Goal: Task Accomplishment & Management: Use online tool/utility

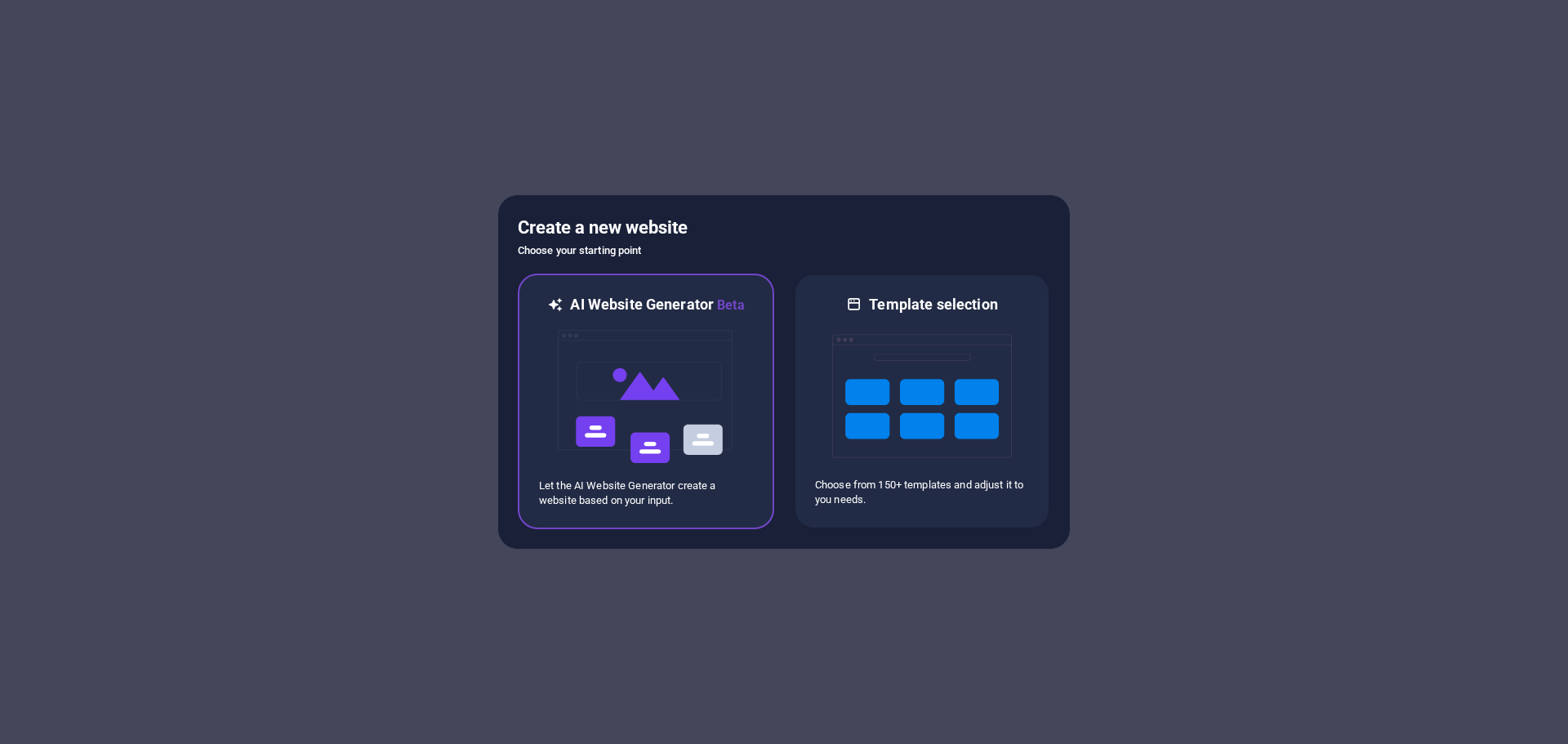
click at [699, 383] on img at bounding box center [646, 397] width 180 height 164
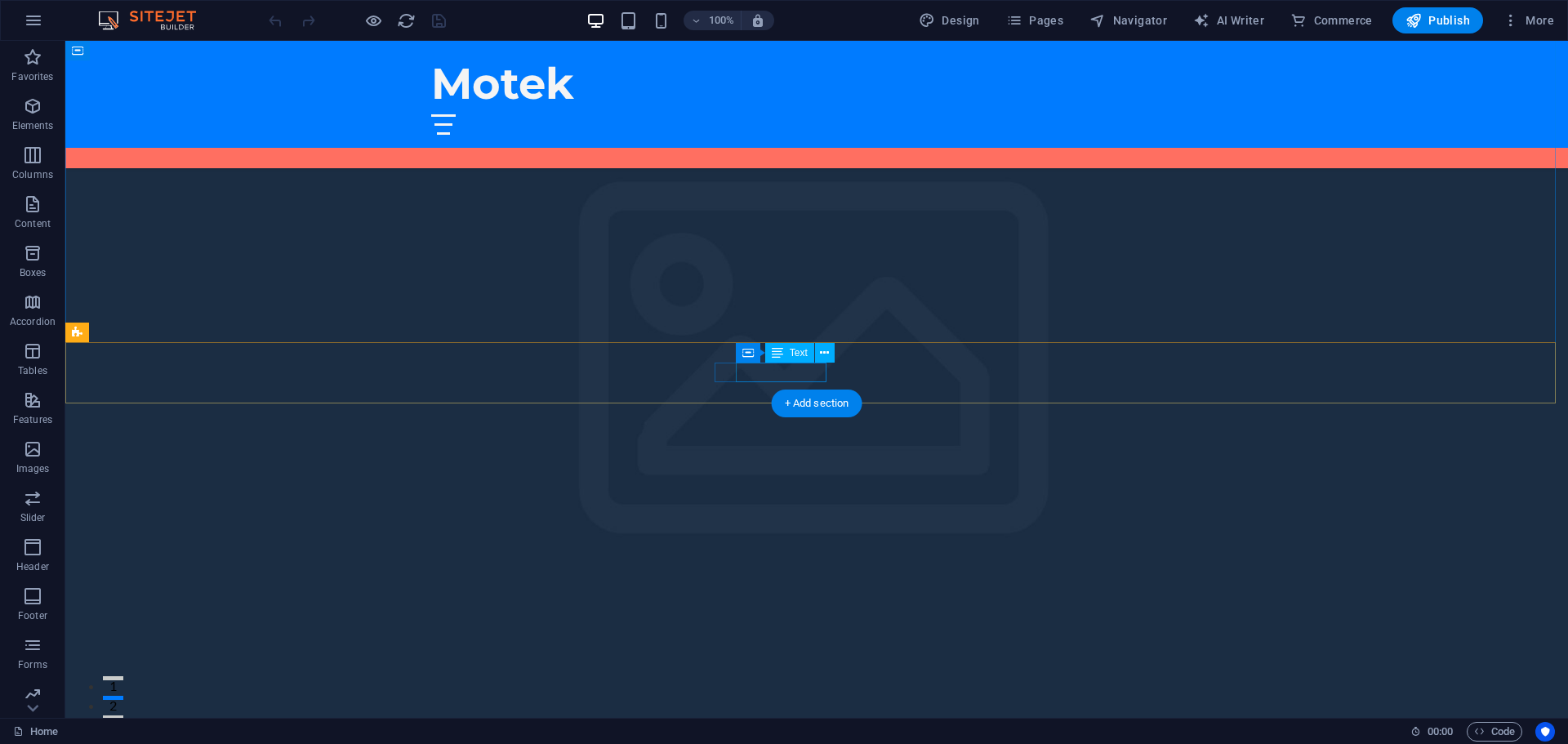
scroll to position [1144, 0]
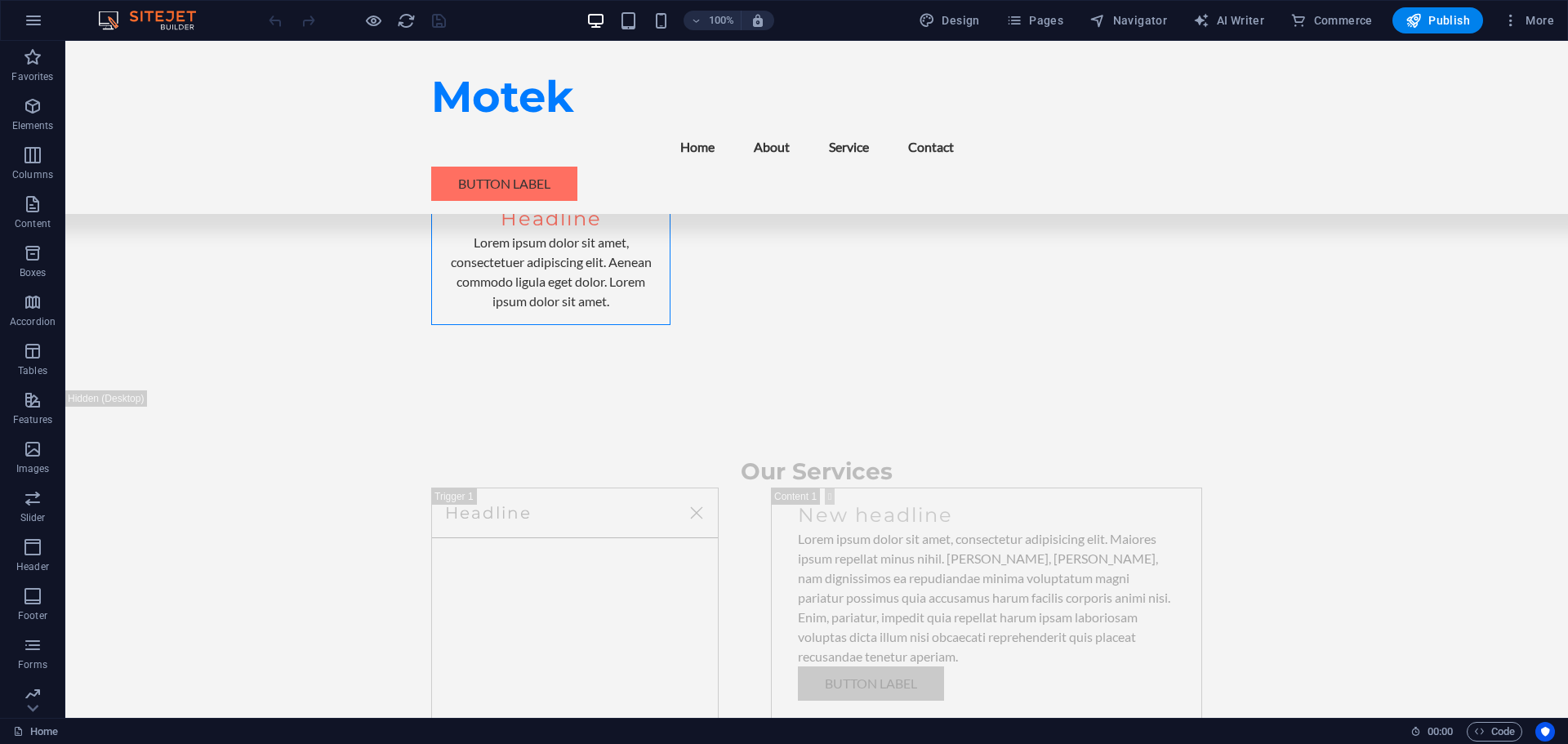
scroll to position [29483, 0]
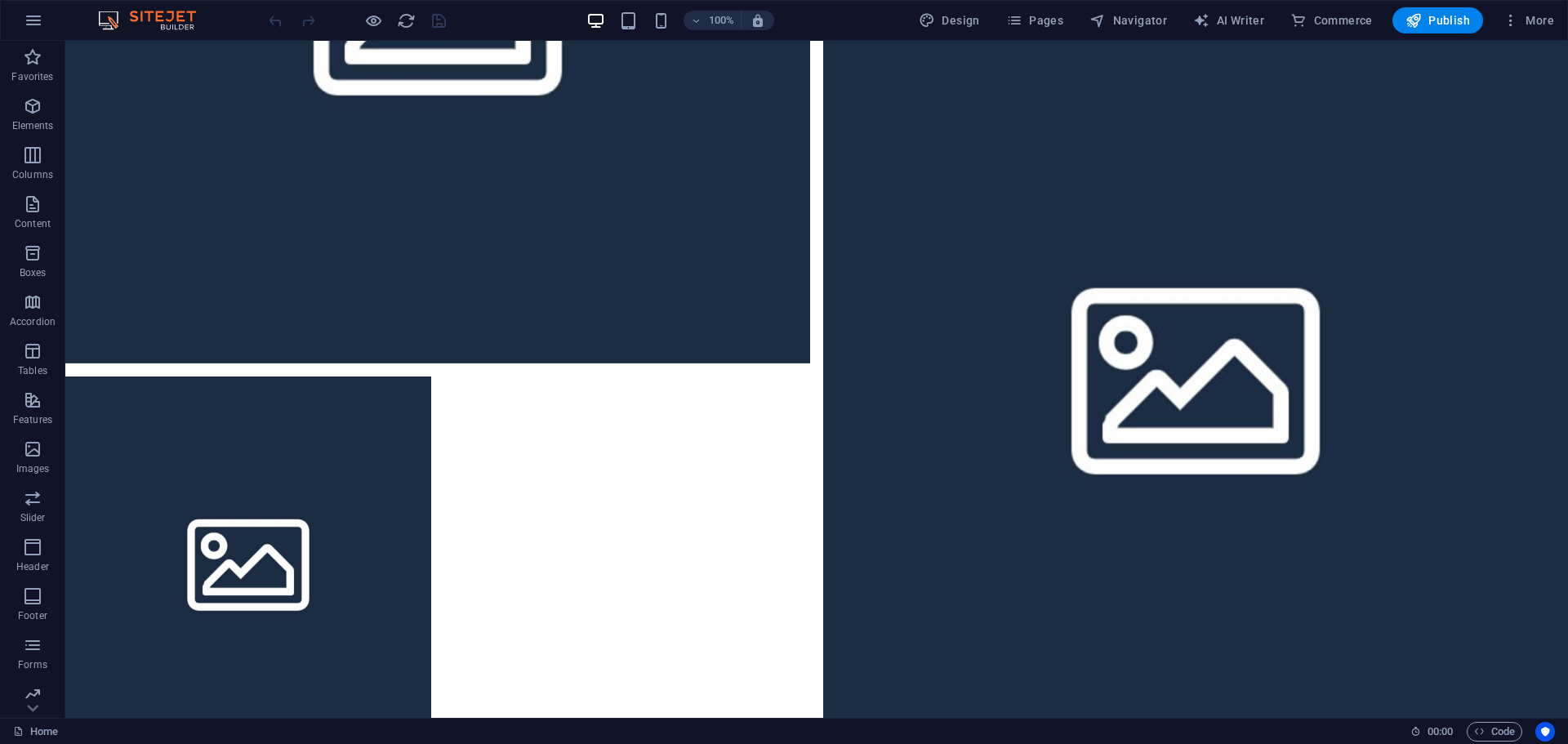
scroll to position [0, 0]
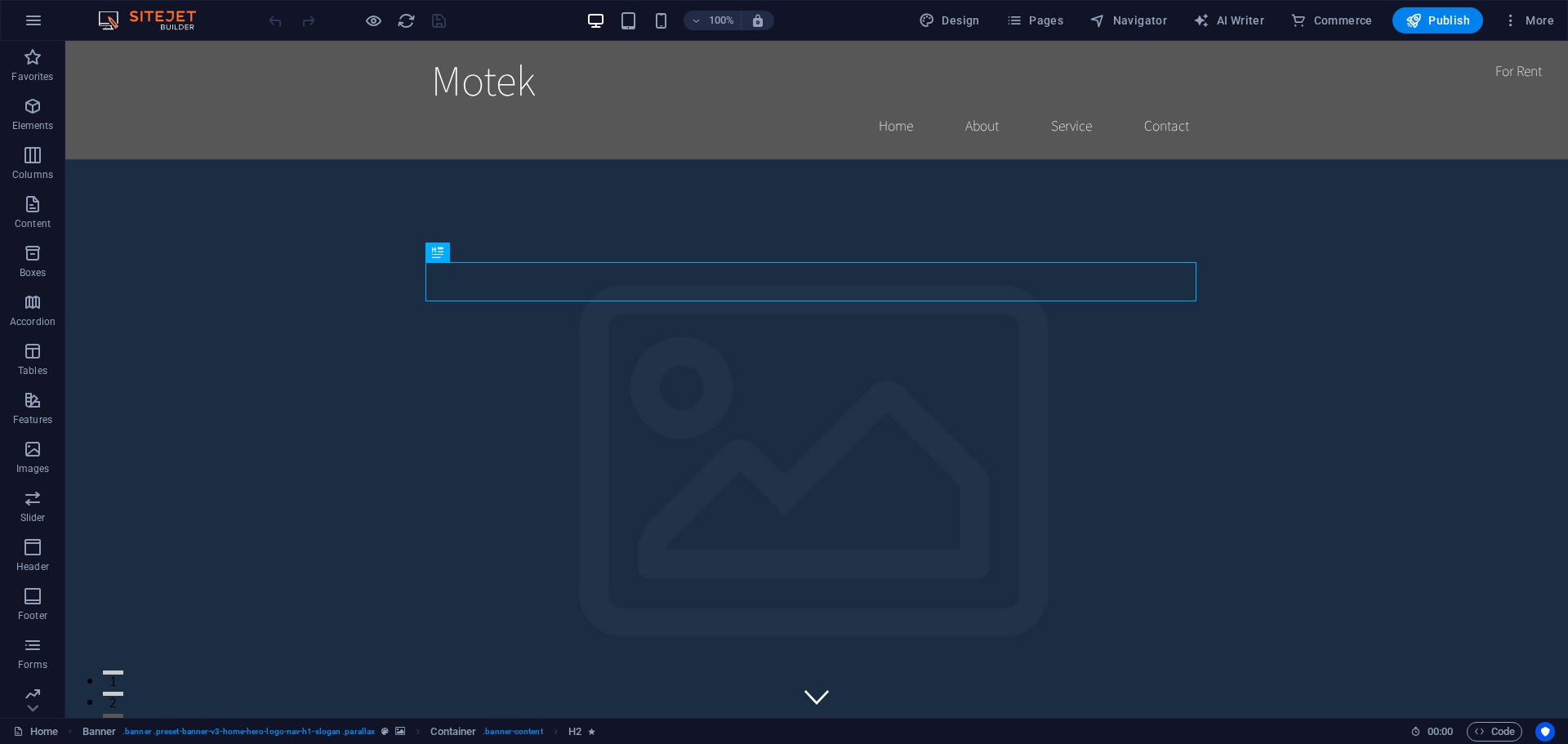
drag, startPoint x: 1262, startPoint y: 558, endPoint x: 1239, endPoint y: 540, distance: 29.2
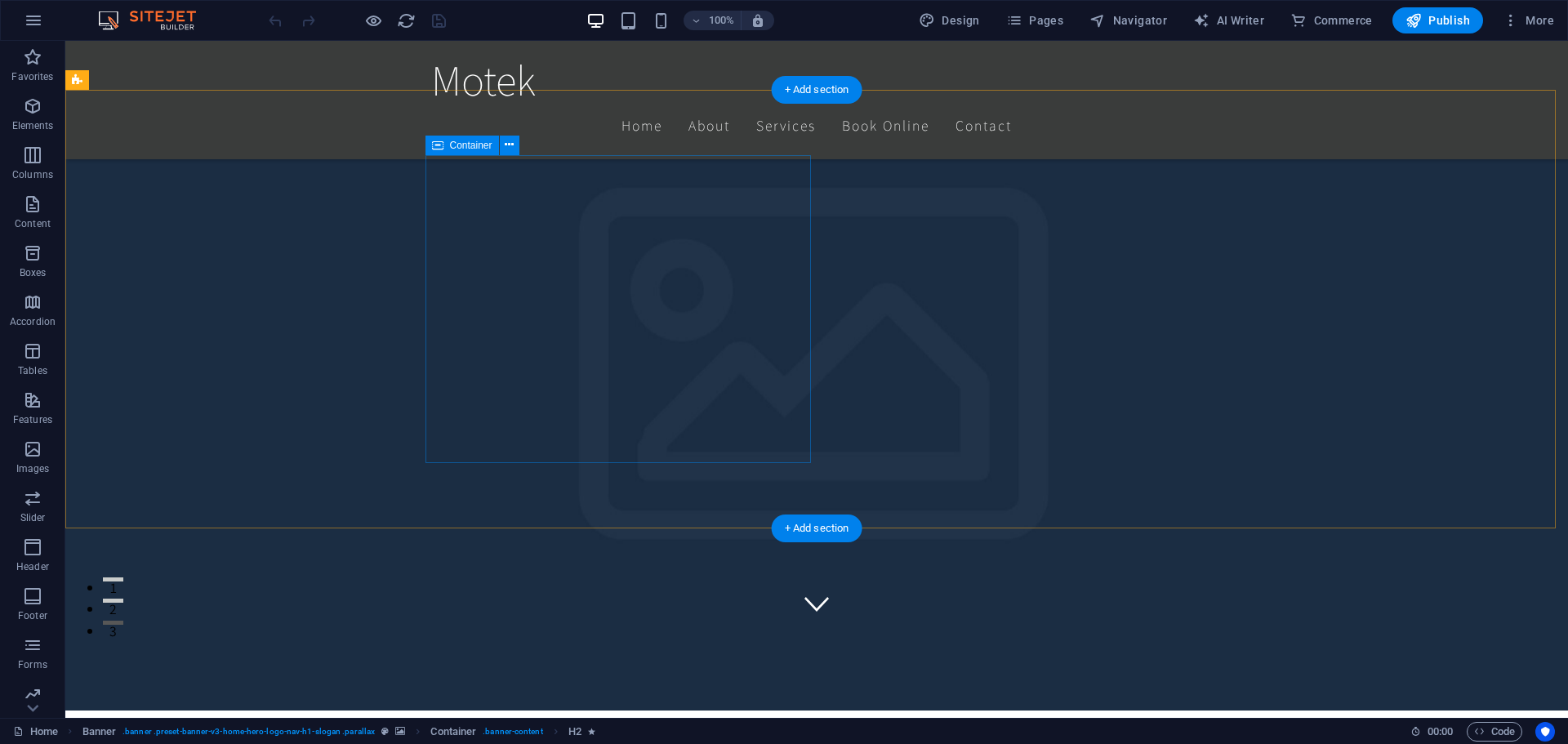
scroll to position [409, 0]
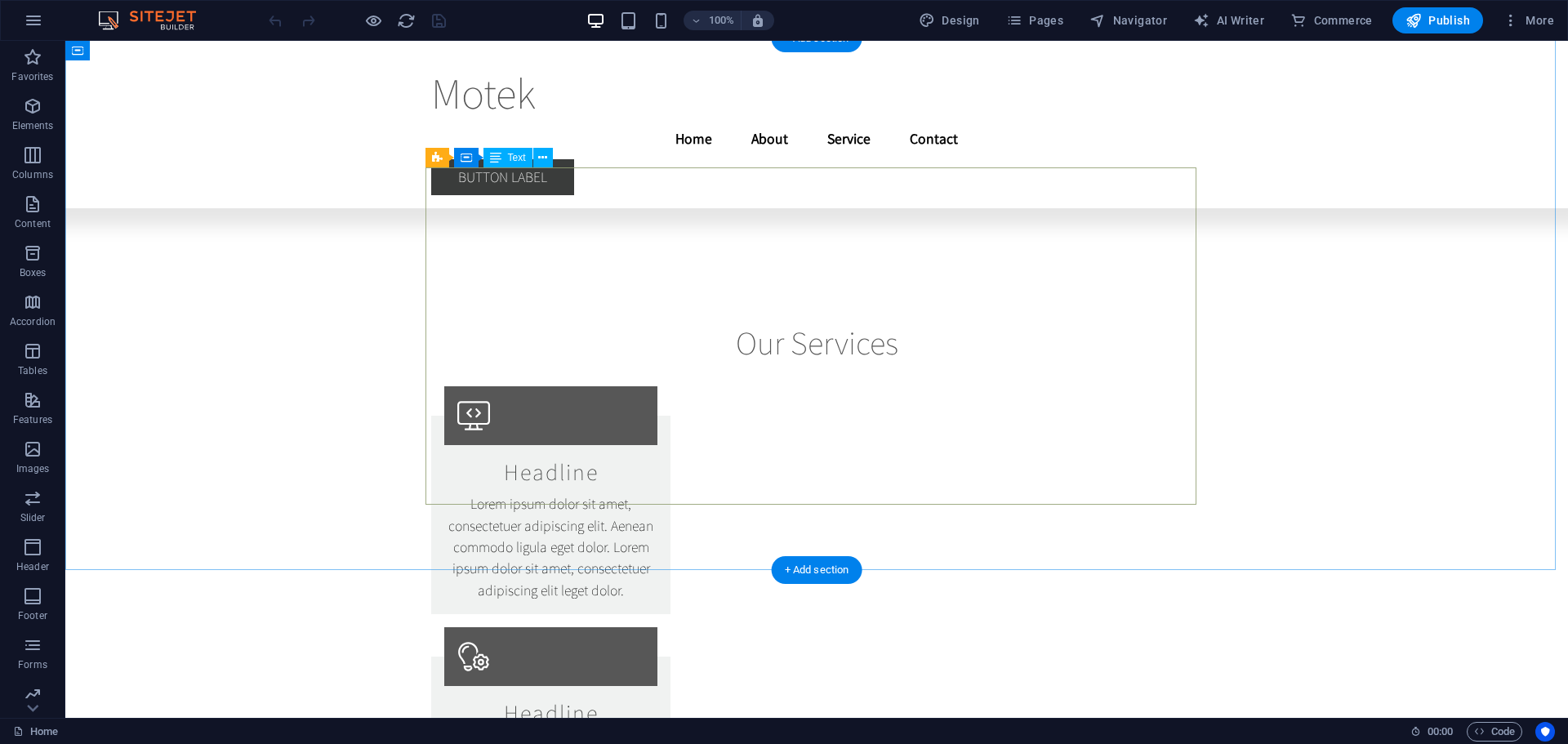
scroll to position [11490, 0]
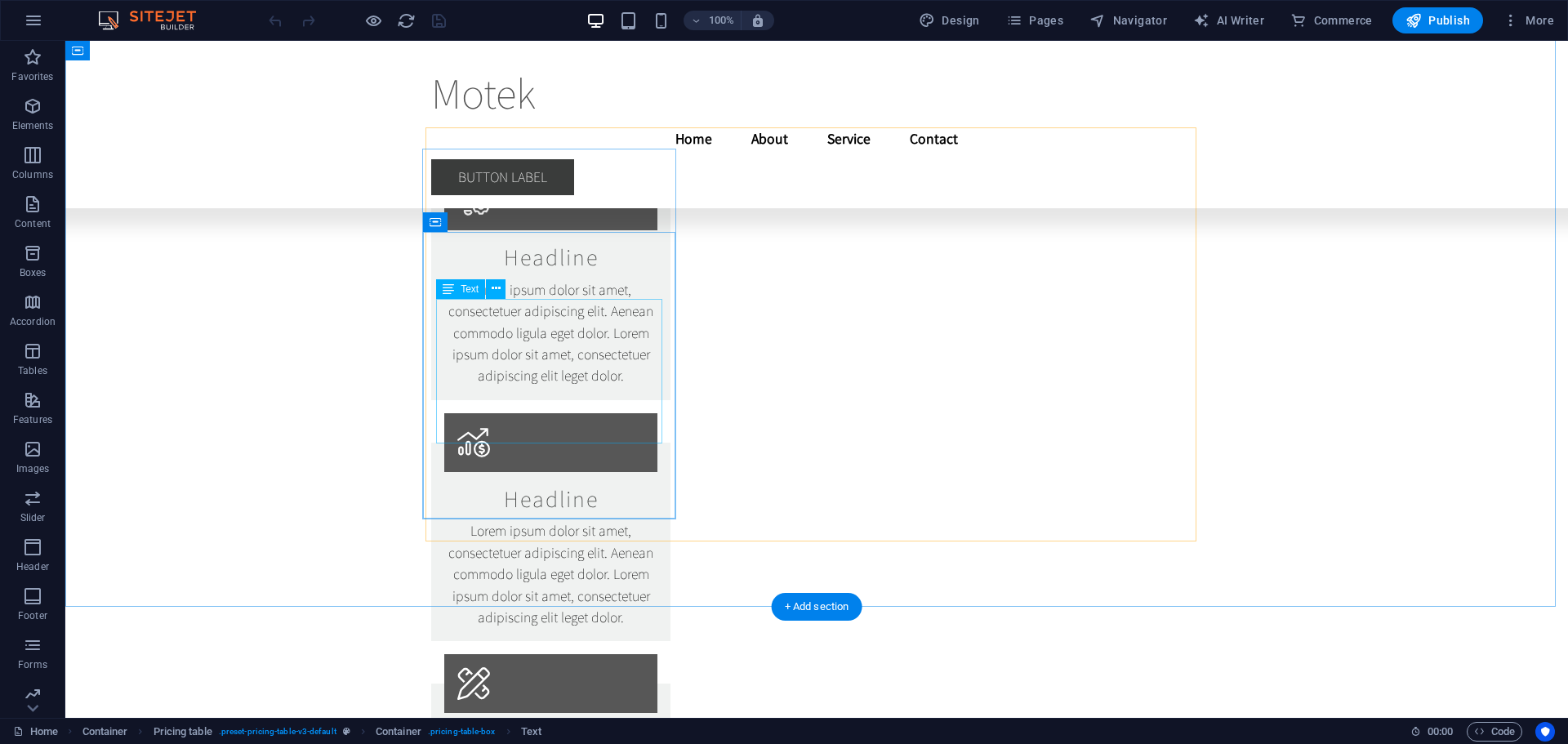
scroll to position [12156, 0]
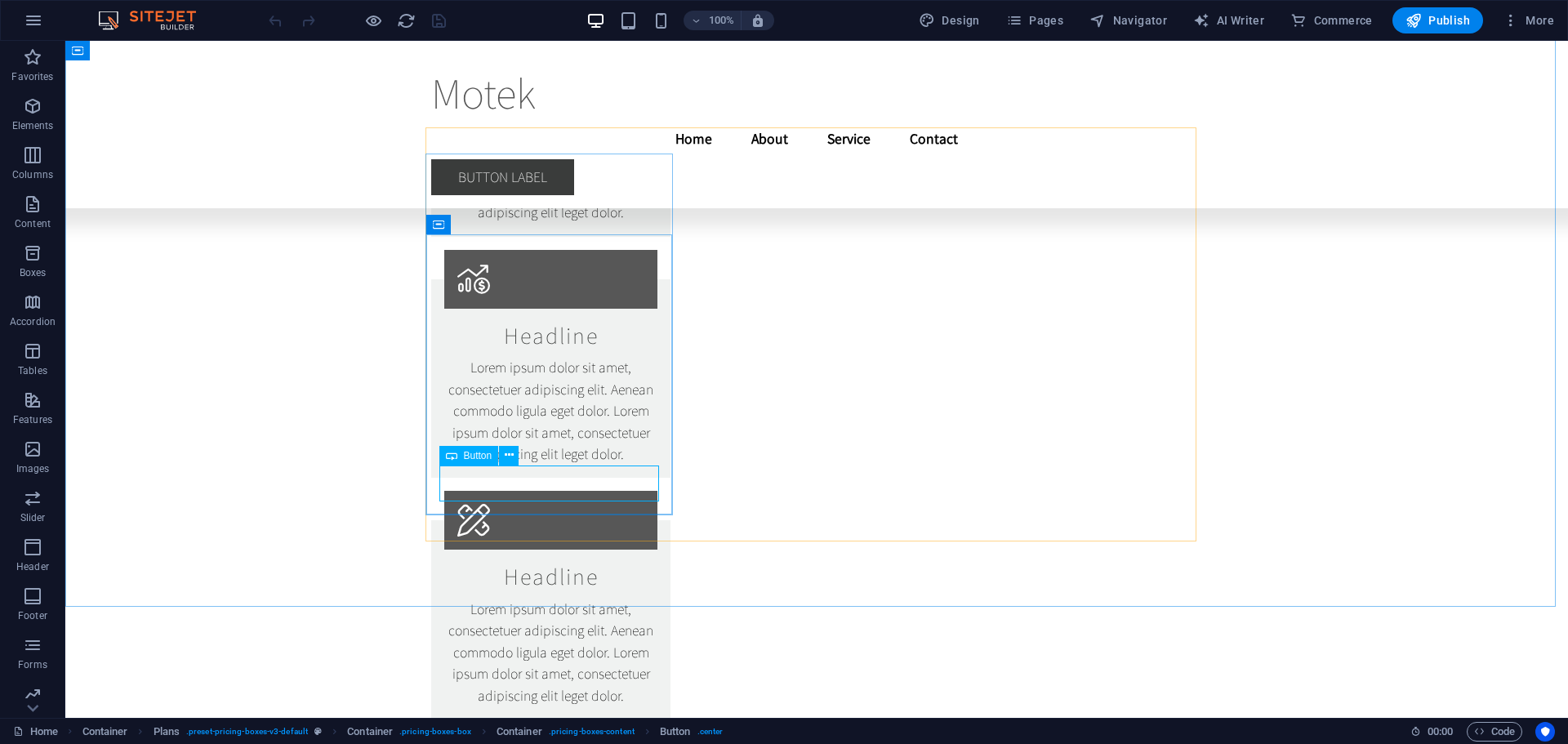
click at [473, 457] on span "Button" at bounding box center [478, 456] width 29 height 10
click at [508, 451] on icon at bounding box center [510, 455] width 9 height 17
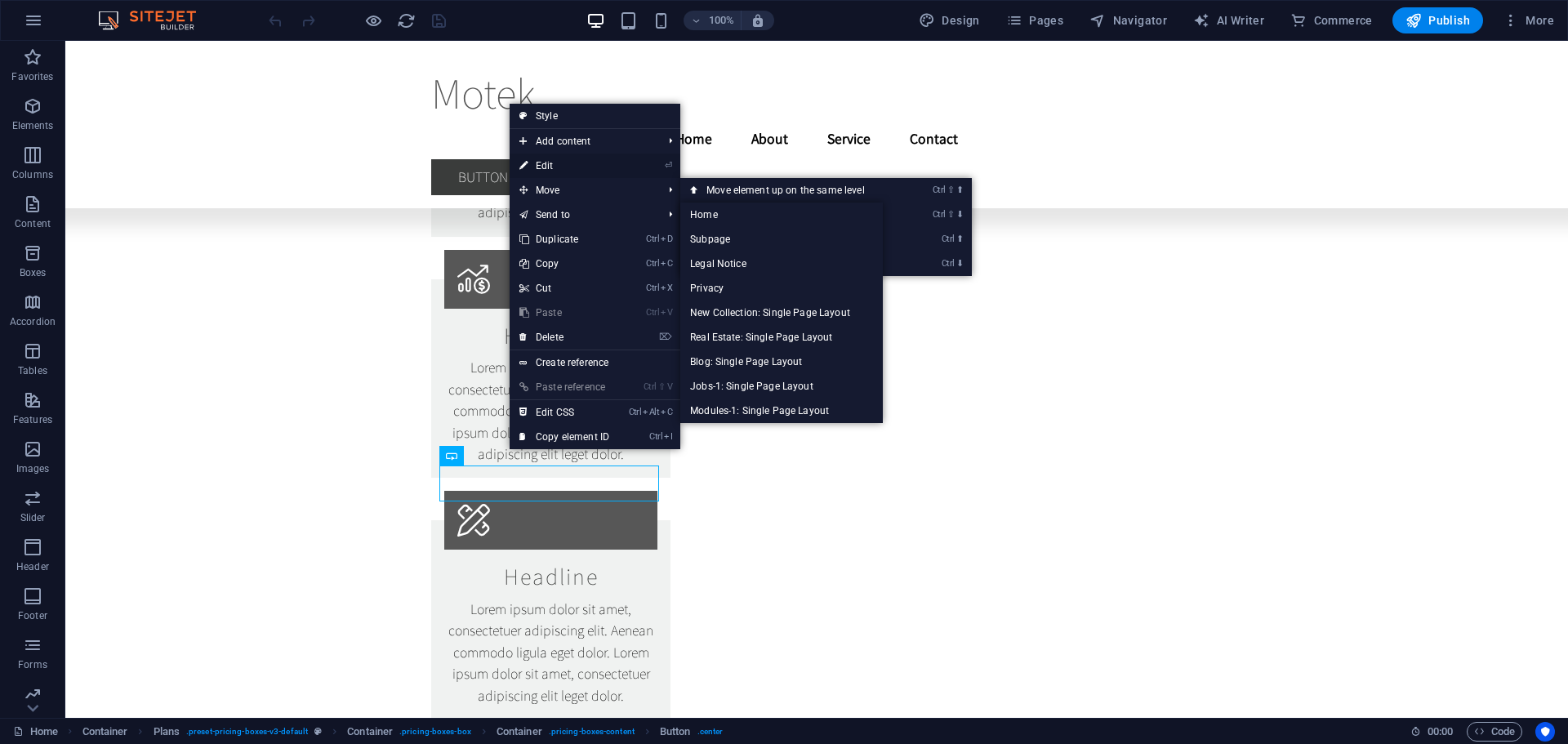
click at [558, 161] on link "⏎ Edit" at bounding box center [564, 165] width 109 height 24
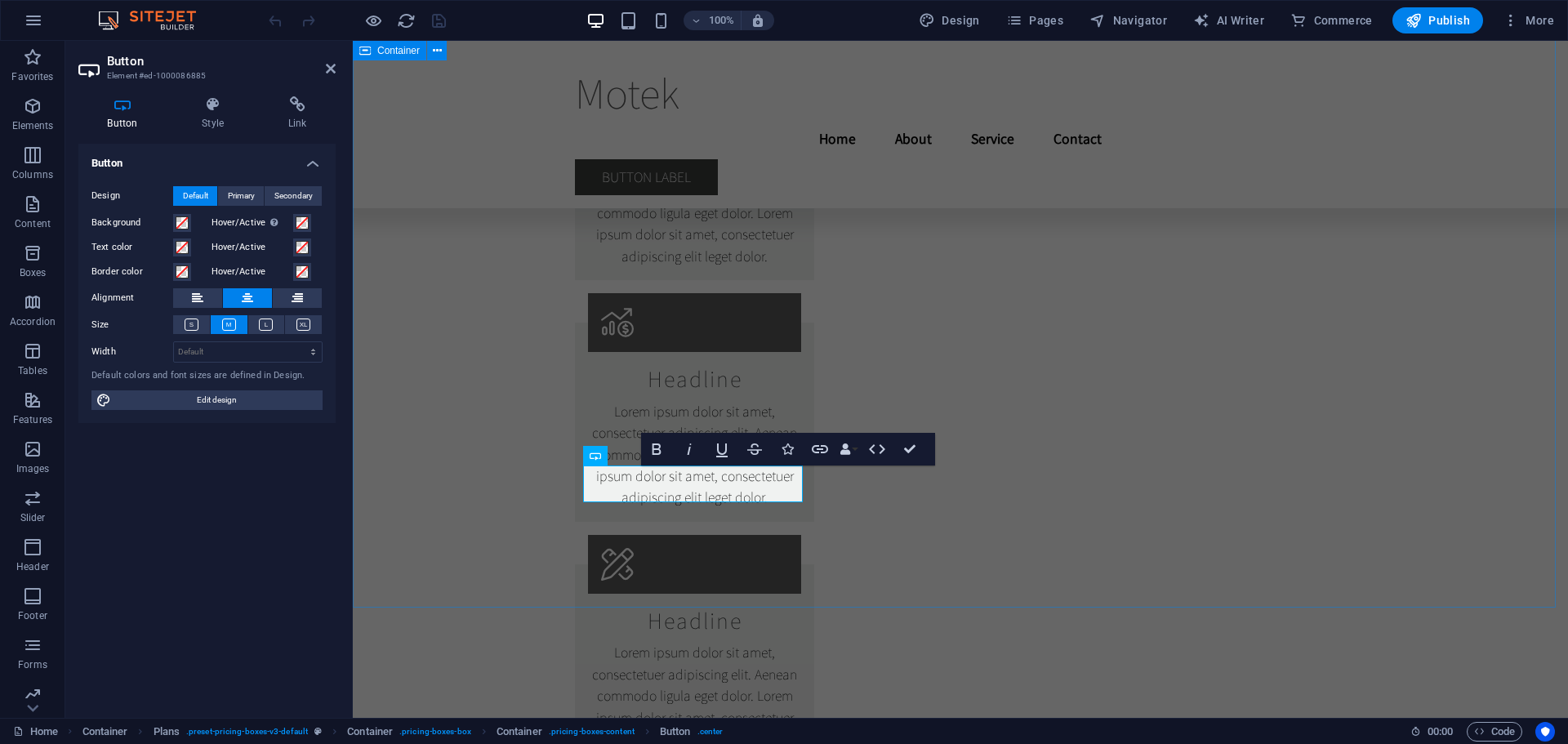
scroll to position [12199, 0]
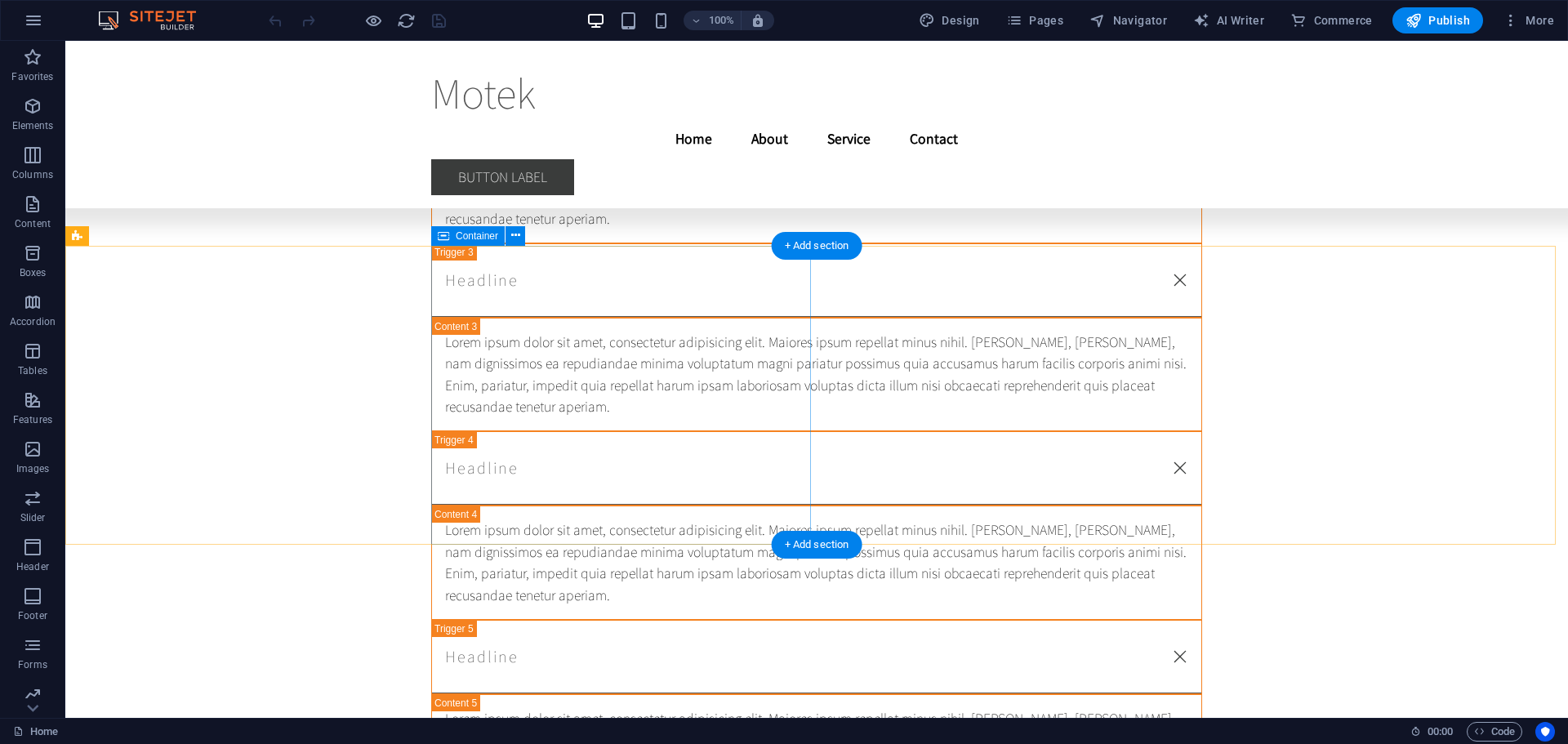
scroll to position [34941, 0]
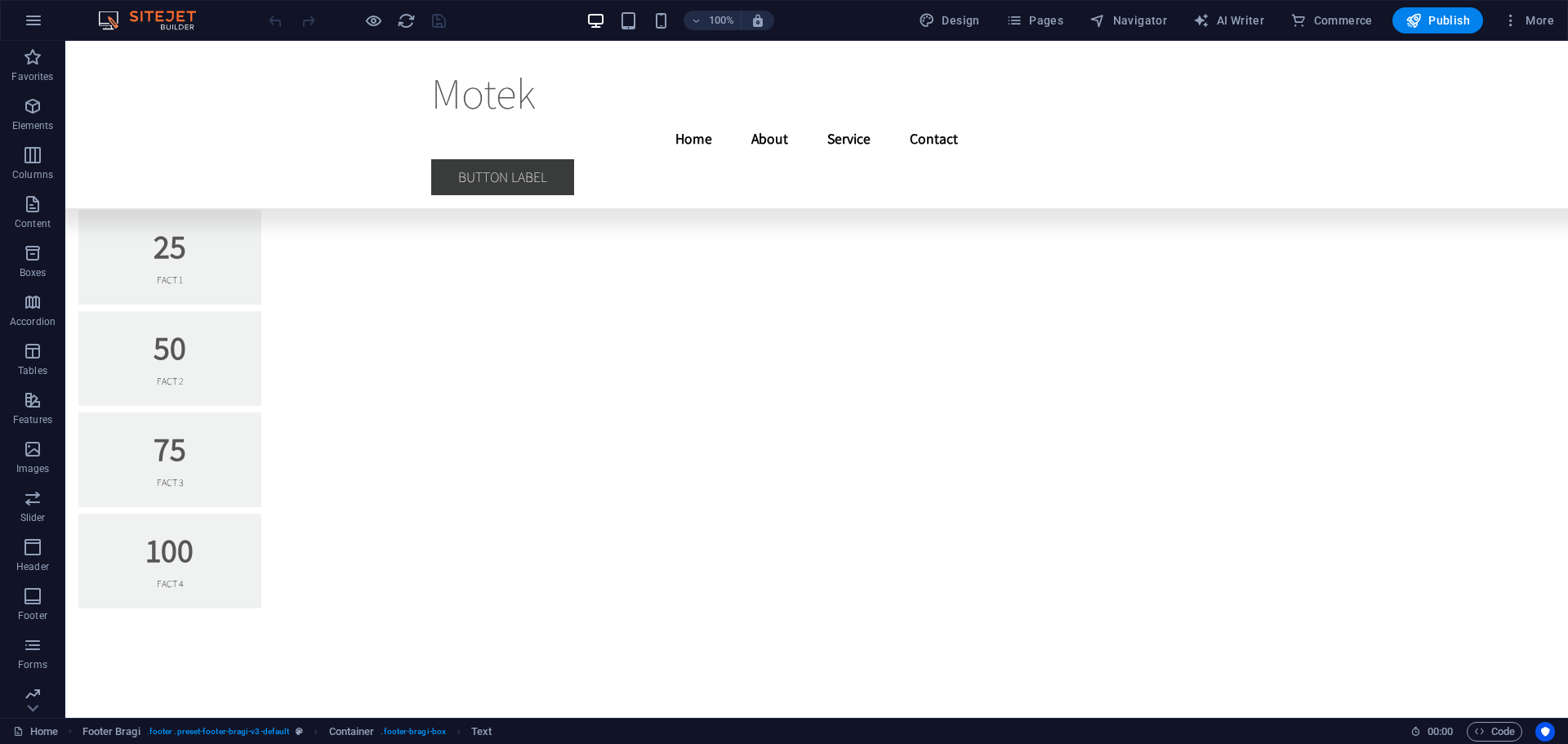
scroll to position [0, 0]
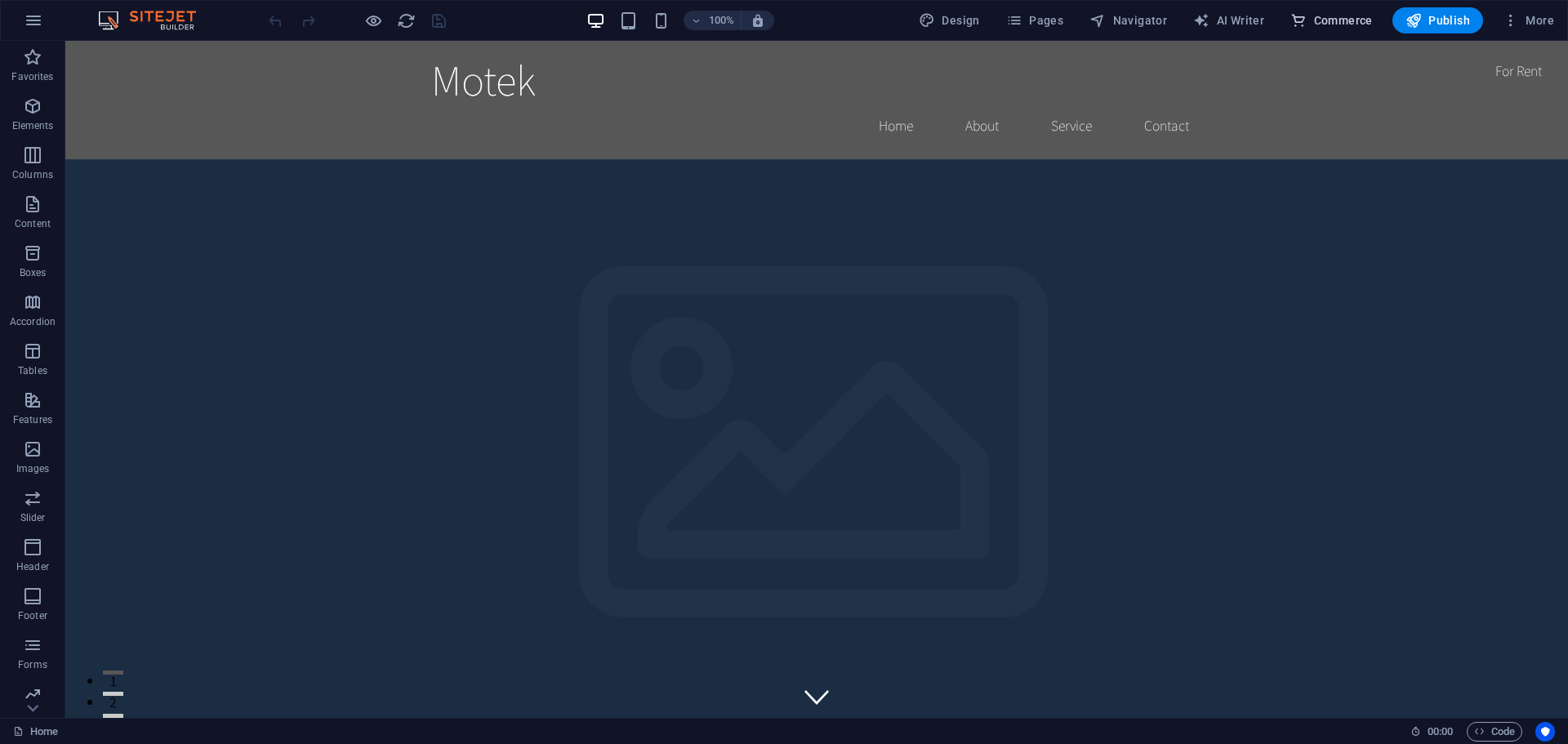
click at [1330, 24] on span "Commerce" at bounding box center [1331, 21] width 82 height 16
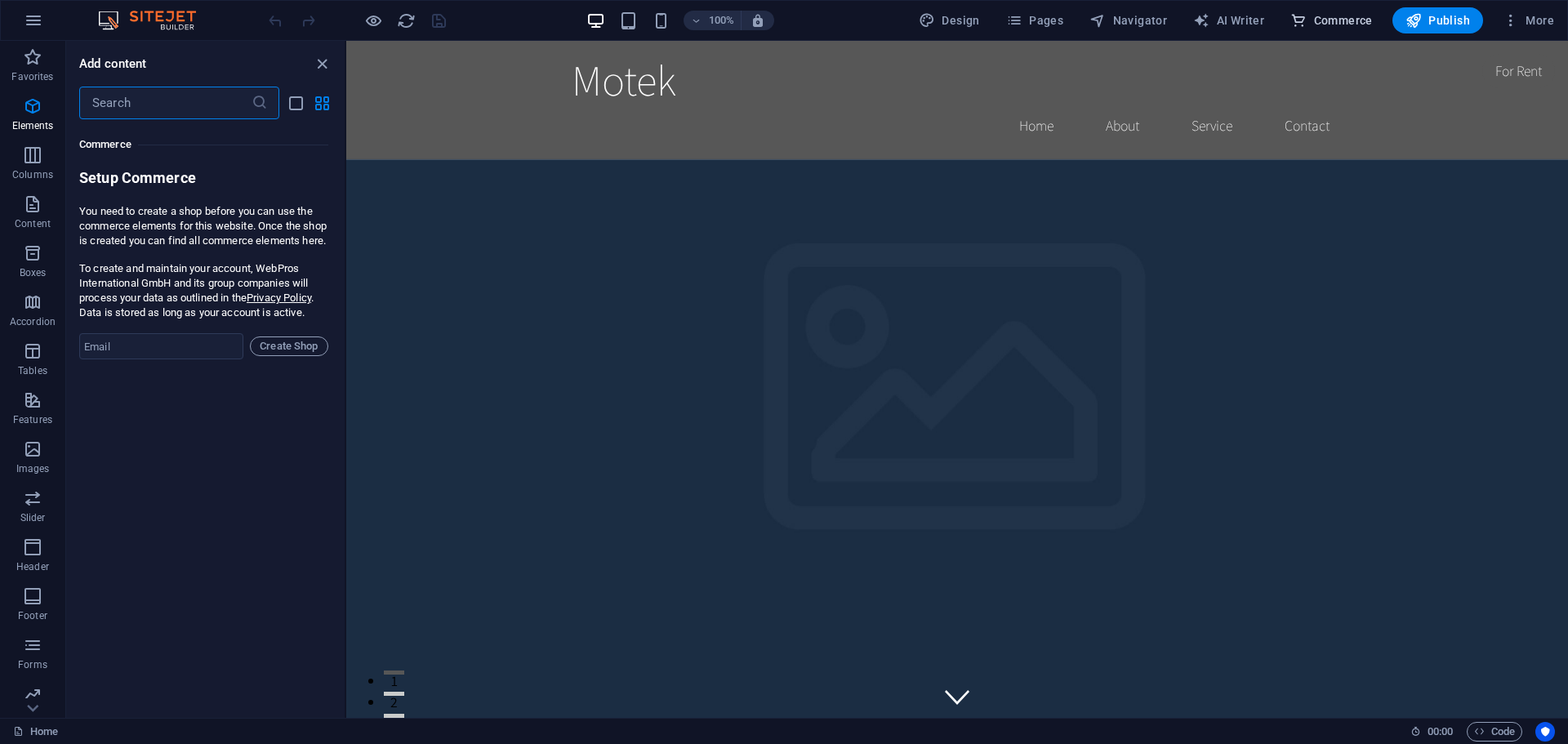
scroll to position [15746, 0]
click at [165, 376] on div "Favorites 1 Star Headline 1 Star Container Elements 1 Star Headline 1 Star Text…" at bounding box center [205, 412] width 278 height 586
click at [164, 357] on input "email" at bounding box center [162, 344] width 164 height 26
type input "sales@motek.co.za"
click at [277, 344] on form "Setup Commerce You need to create a shop before you can use the commerce elemen…" at bounding box center [204, 261] width 249 height 192
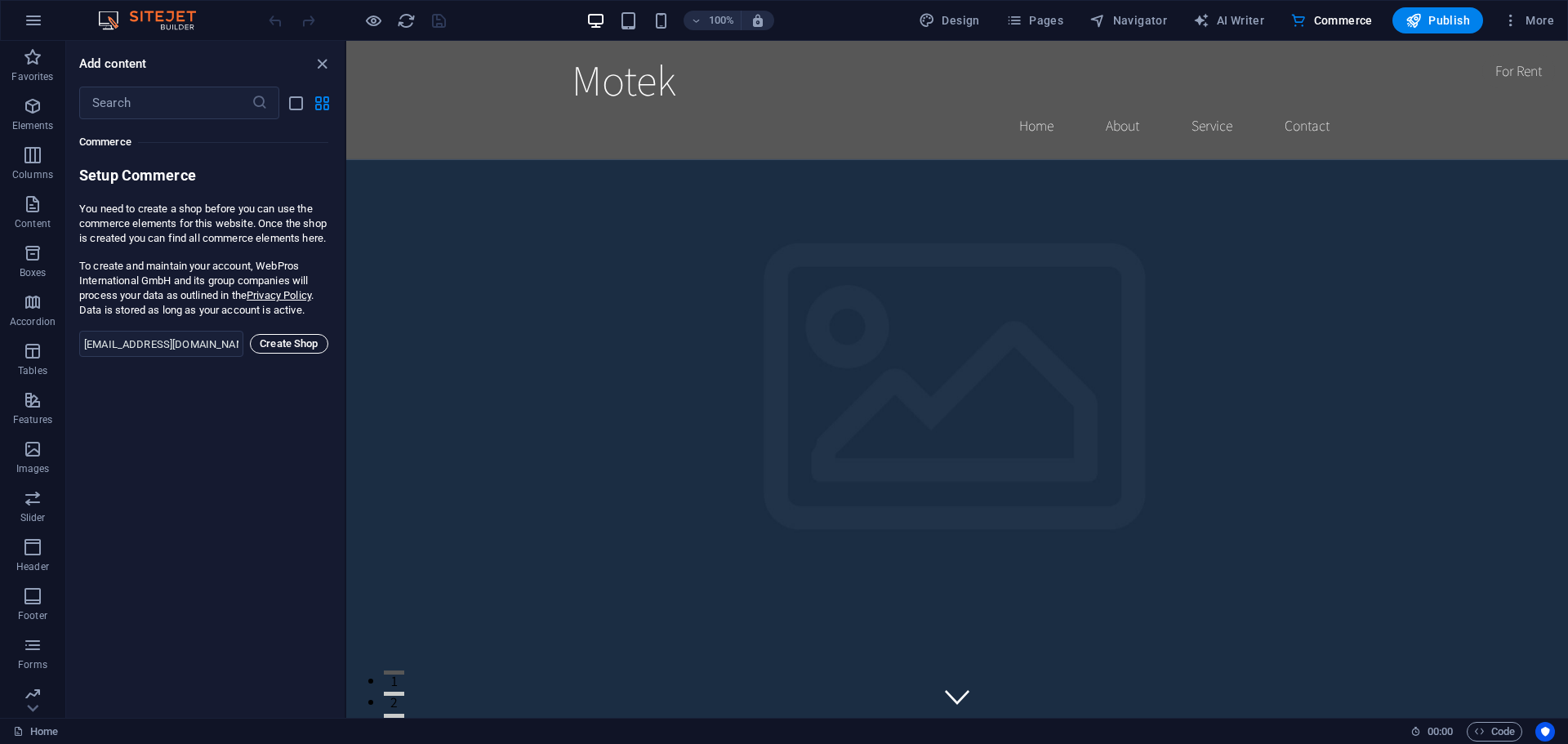
click at [278, 351] on span "Create Shop" at bounding box center [289, 344] width 64 height 20
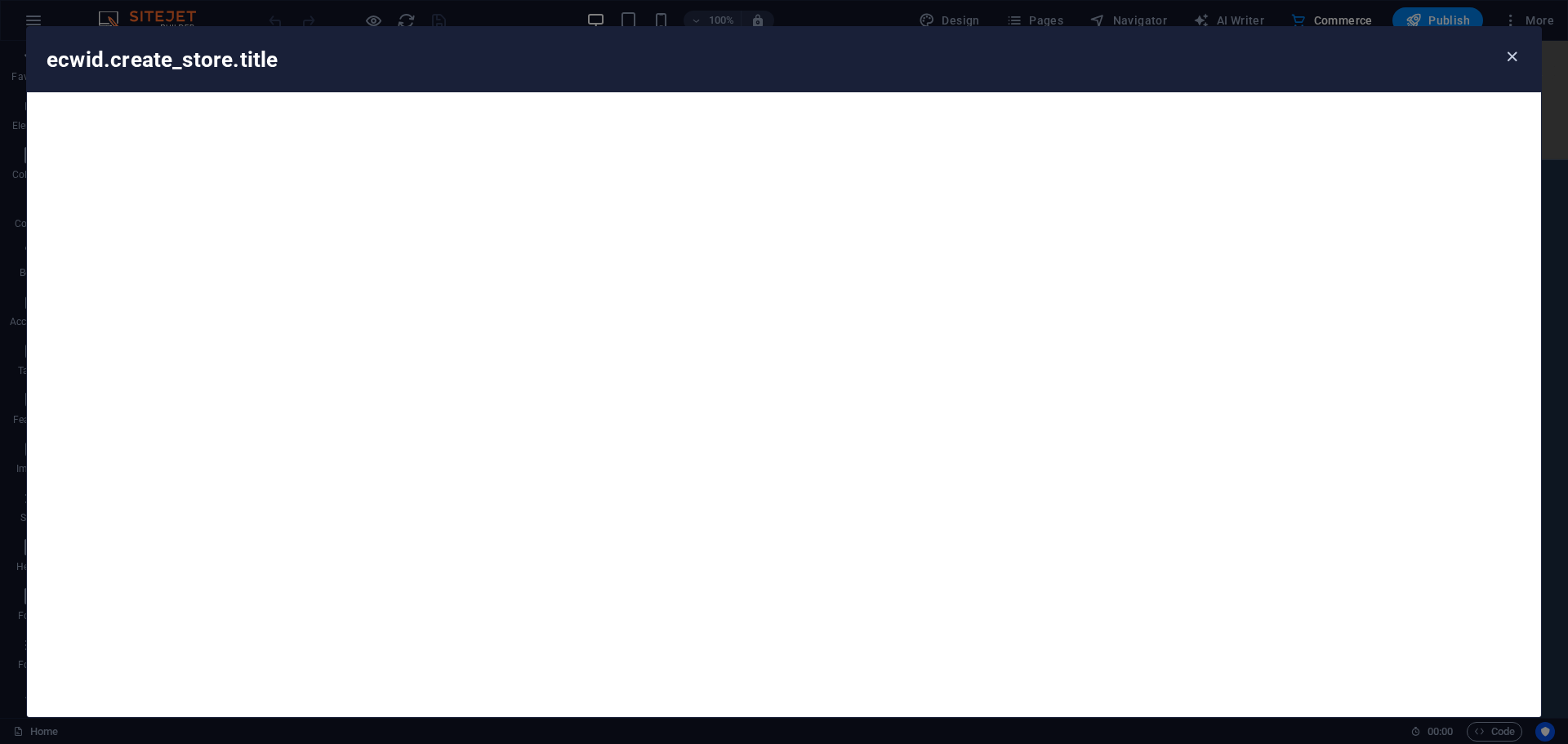
click at [1506, 60] on icon "button" at bounding box center [1512, 56] width 19 height 19
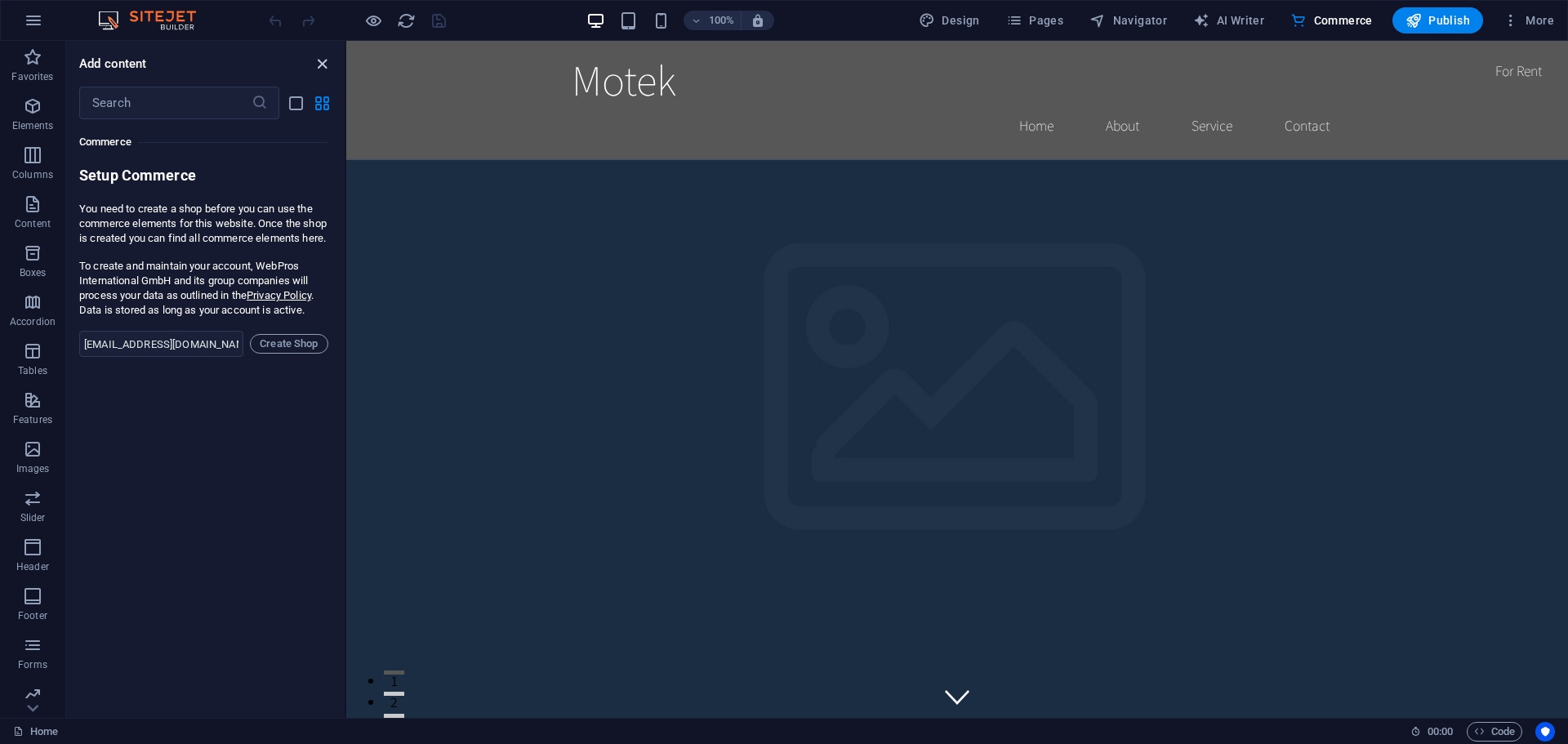
click at [327, 61] on icon "close panel" at bounding box center [322, 64] width 19 height 19
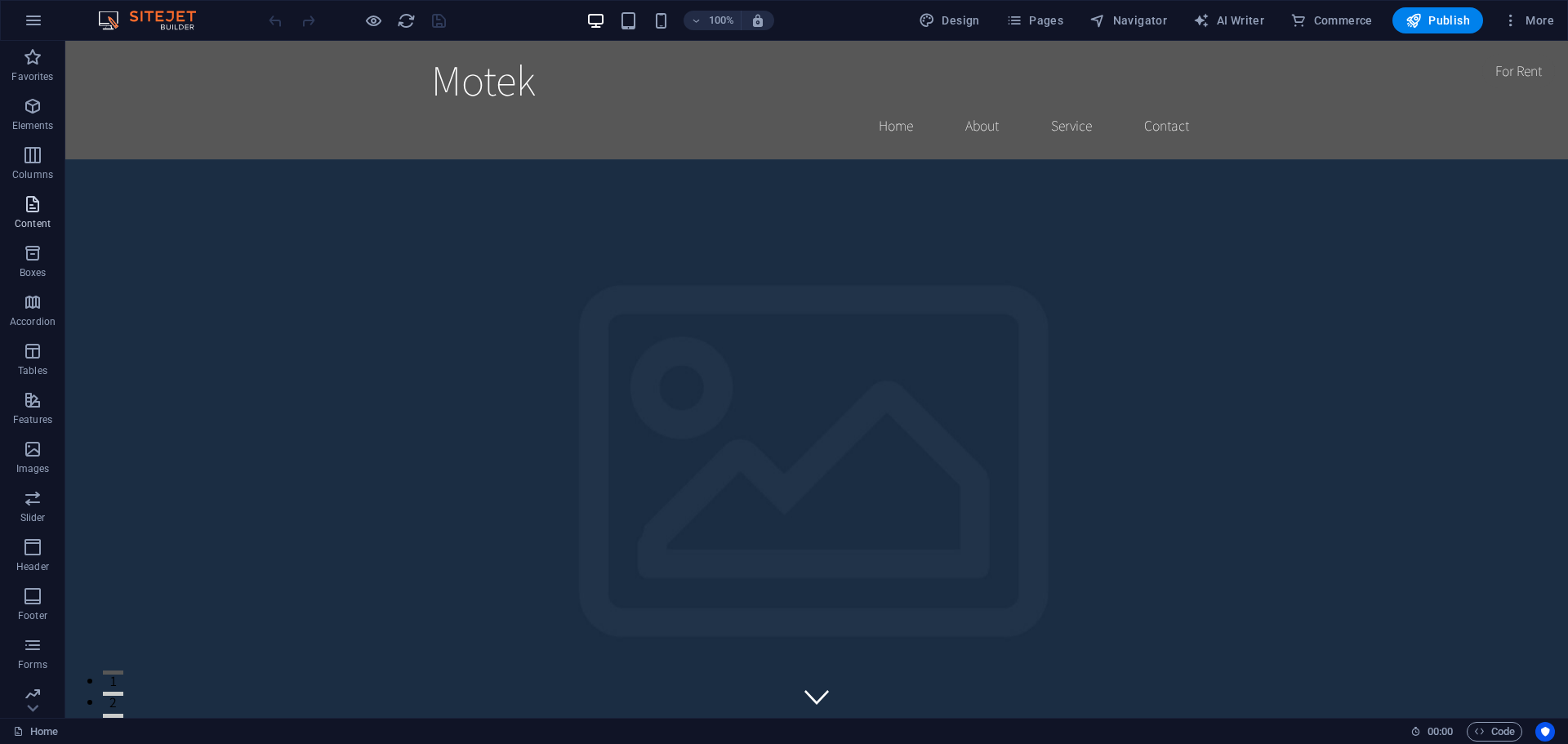
click at [42, 212] on icon "button" at bounding box center [33, 204] width 20 height 20
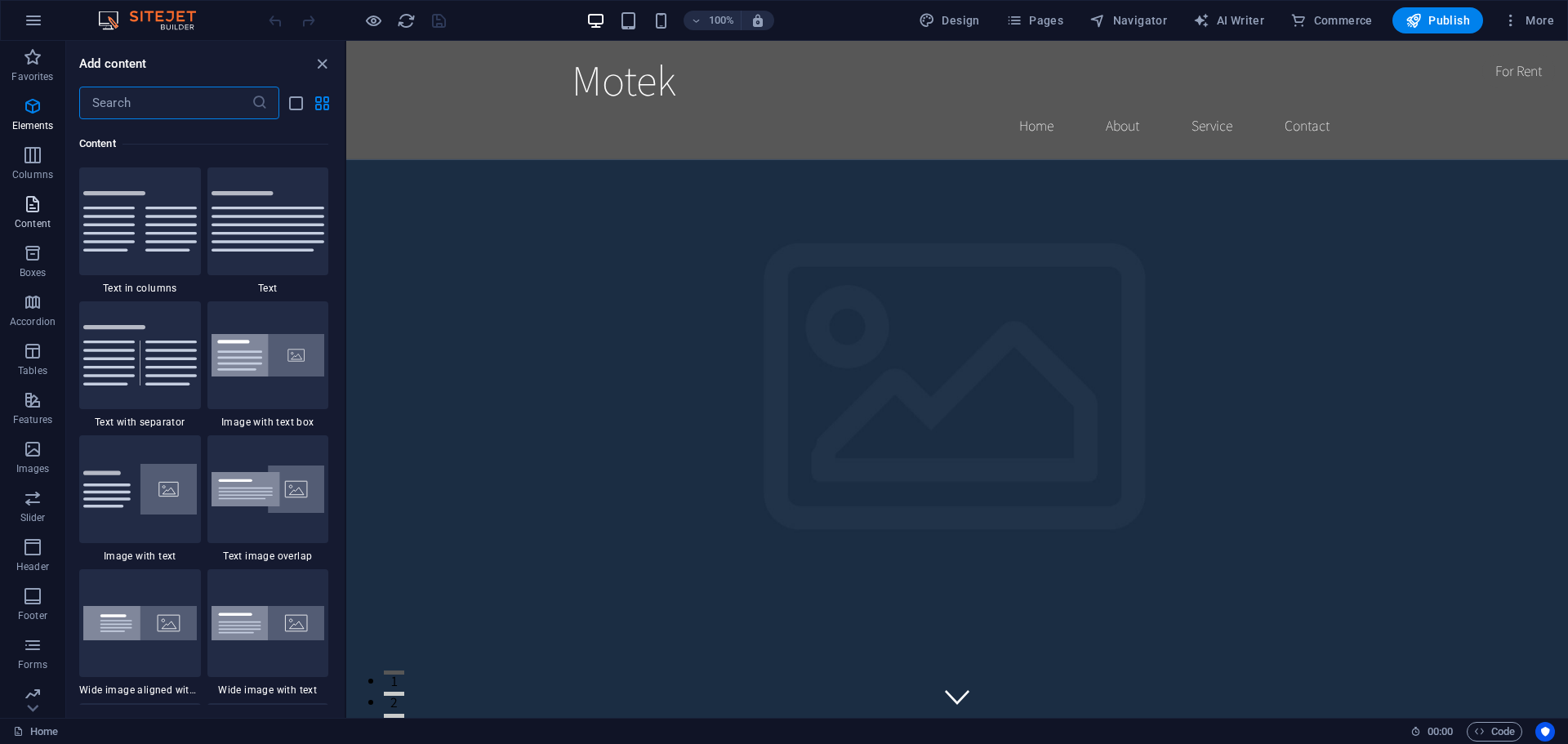
scroll to position [2859, 0]
